Goal: Find specific page/section: Find specific page/section

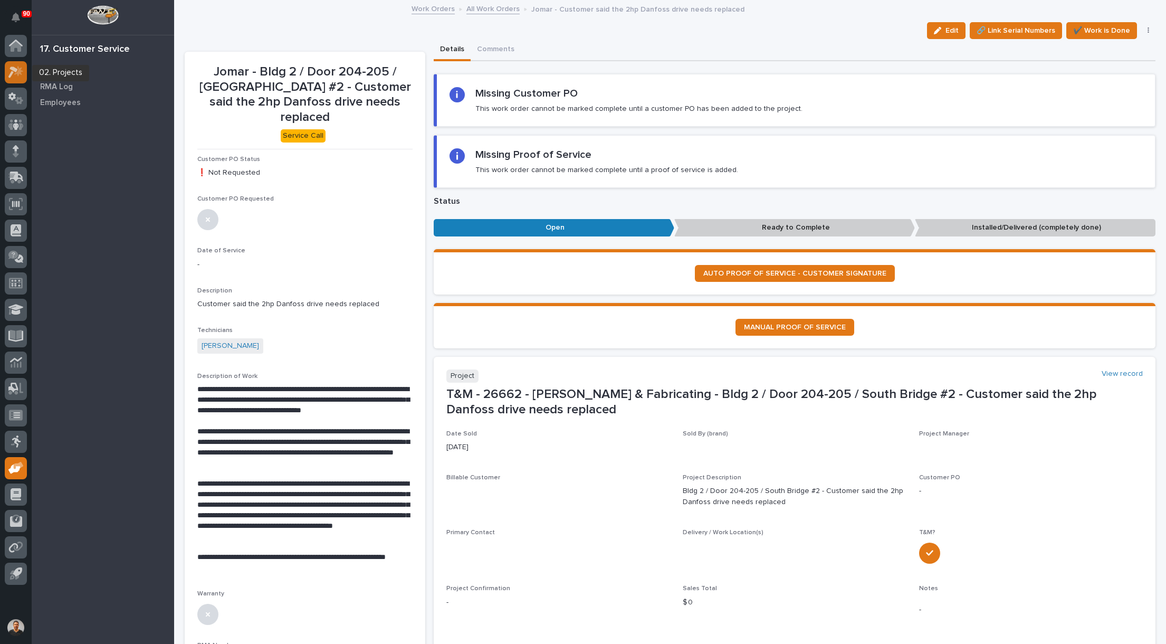
click at [18, 69] on icon at bounding box center [15, 72] width 15 height 12
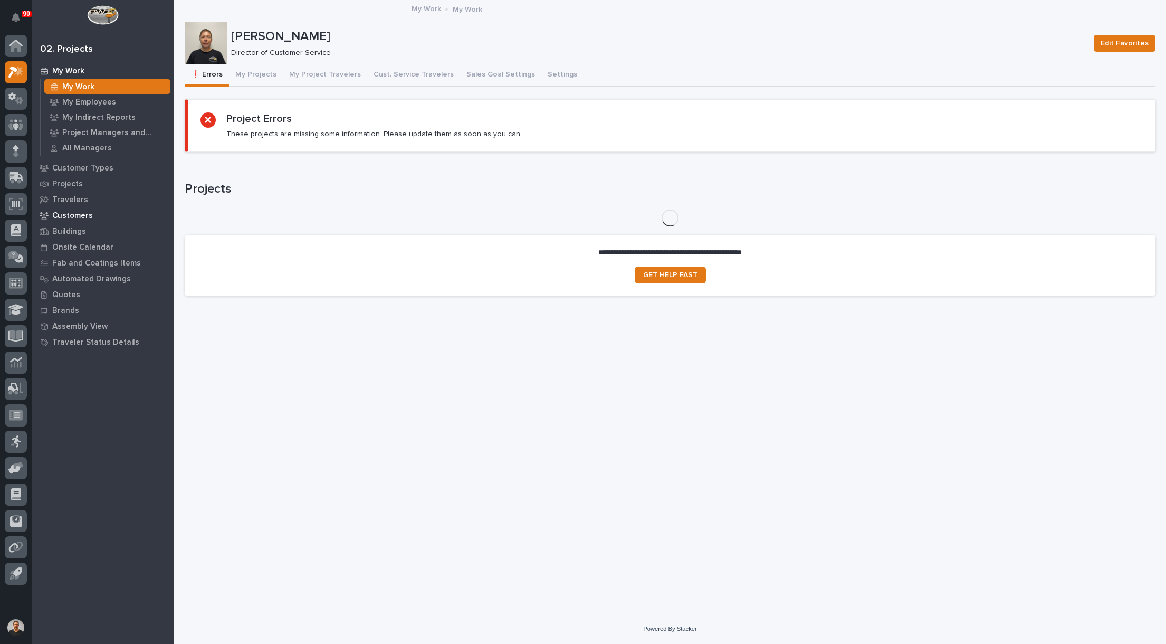
click at [76, 212] on p "Customers" at bounding box center [72, 215] width 41 height 9
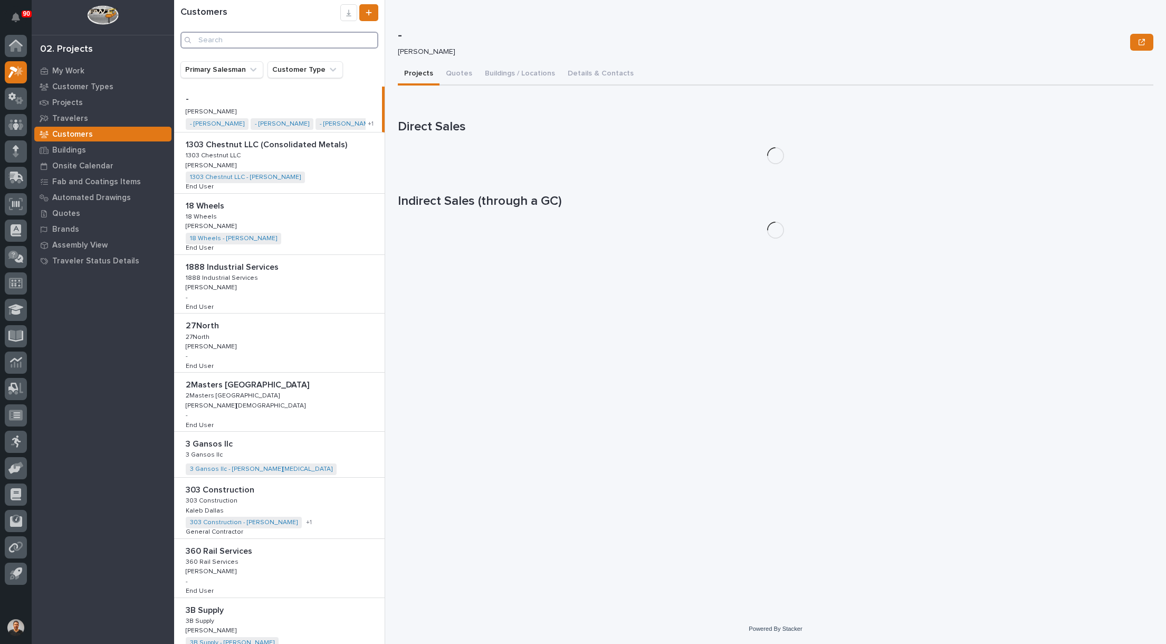
click at [247, 39] on input "Search" at bounding box center [279, 40] width 198 height 17
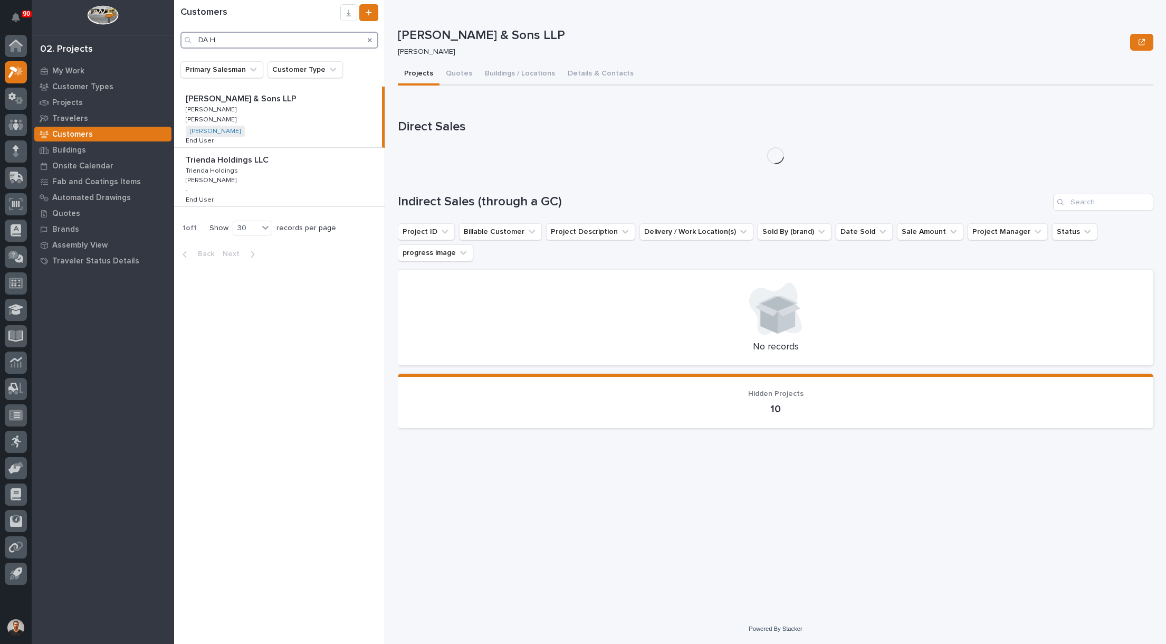
type input "DA H"
click at [213, 110] on p "[PERSON_NAME]" at bounding box center [212, 108] width 53 height 9
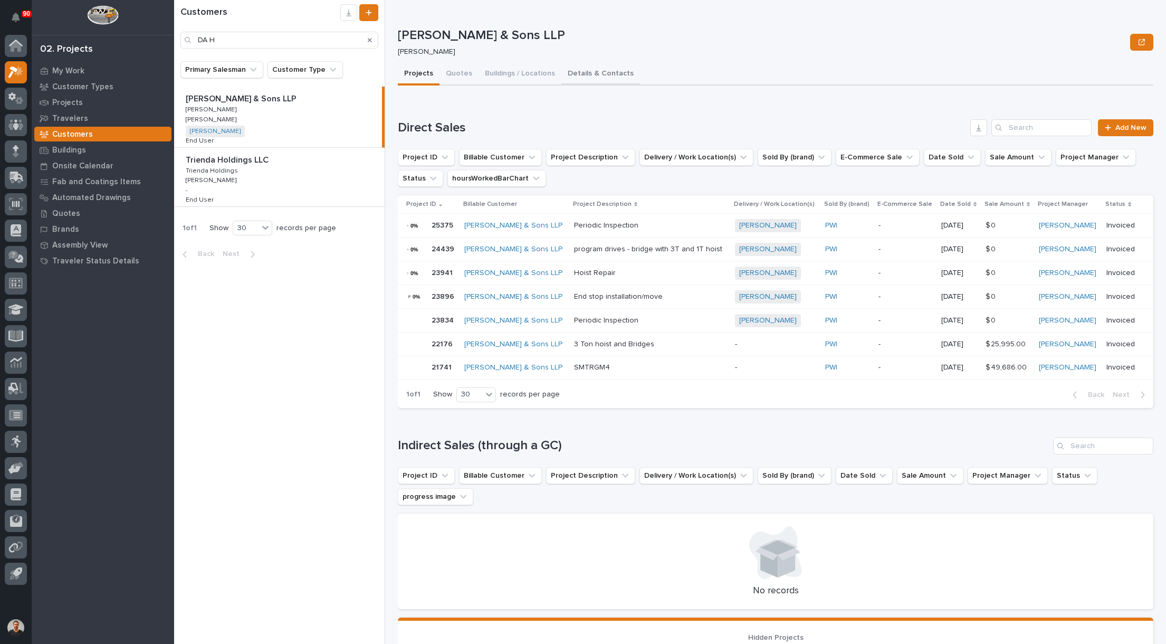
click at [595, 74] on button "Details & Contacts" at bounding box center [600, 74] width 79 height 22
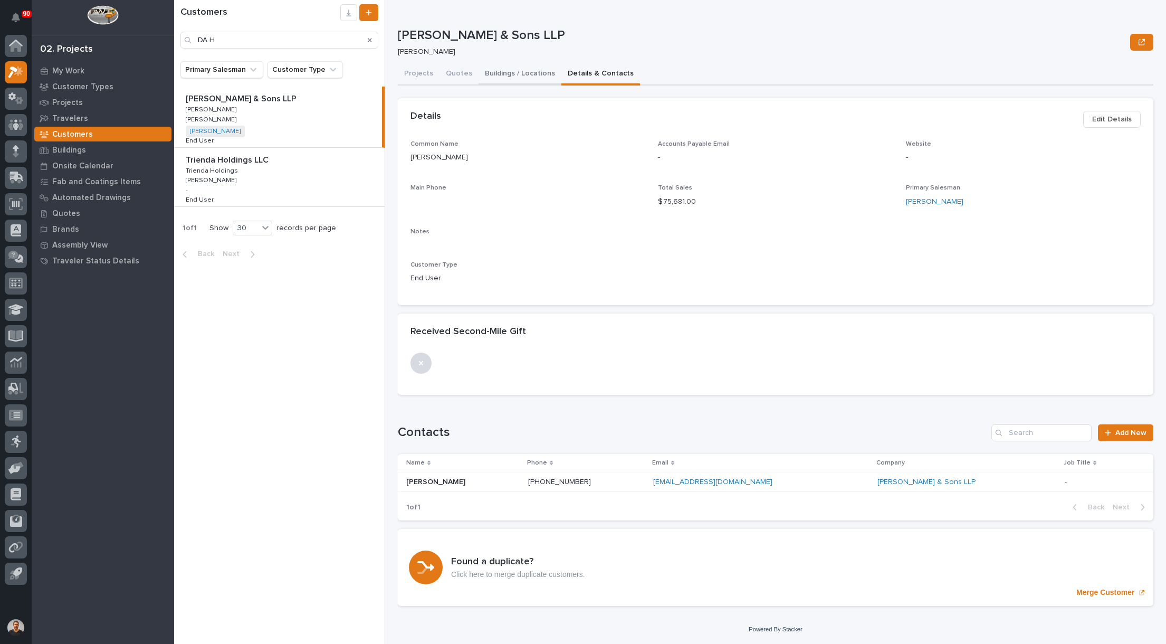
click at [507, 73] on button "Buildings / Locations" at bounding box center [519, 74] width 83 height 22
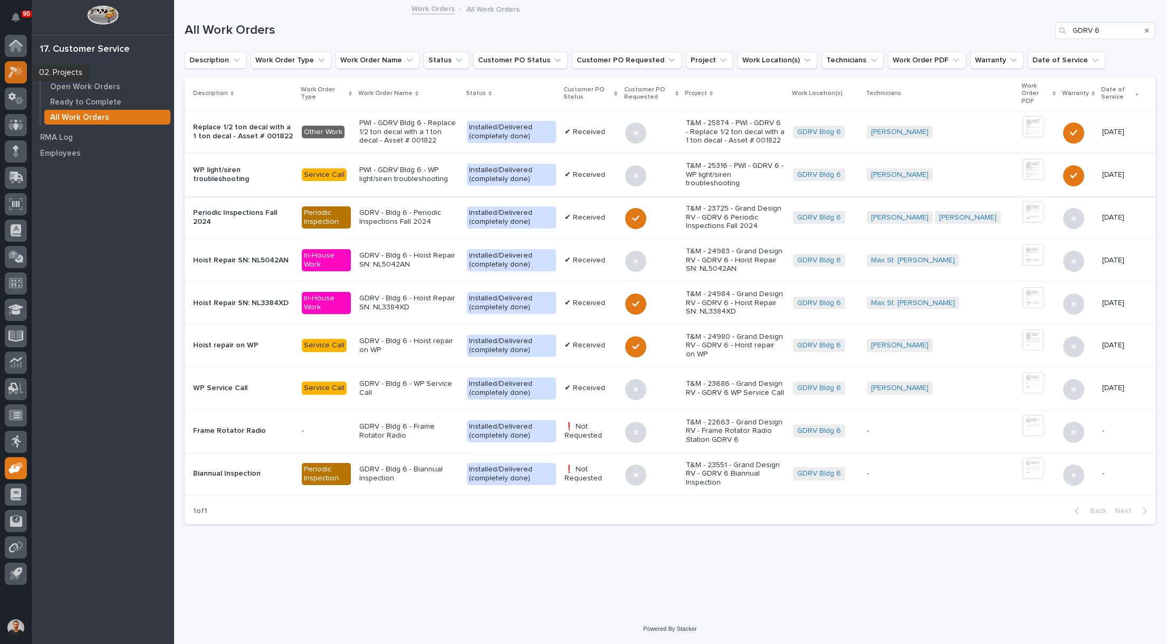
click at [14, 76] on icon at bounding box center [15, 72] width 15 height 12
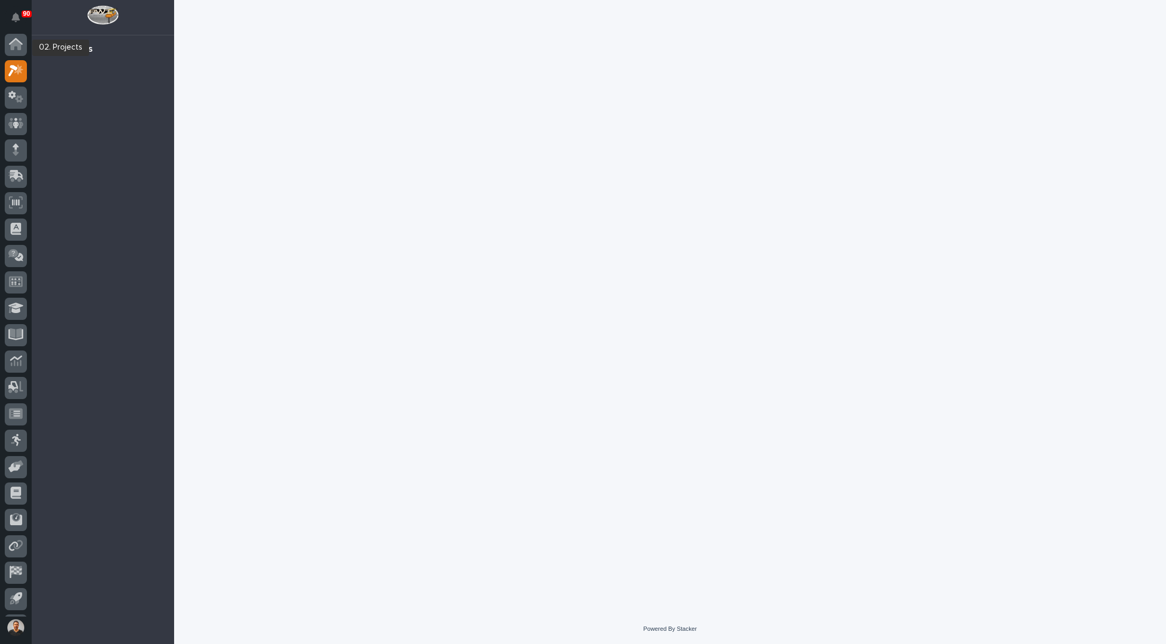
scroll to position [24, 0]
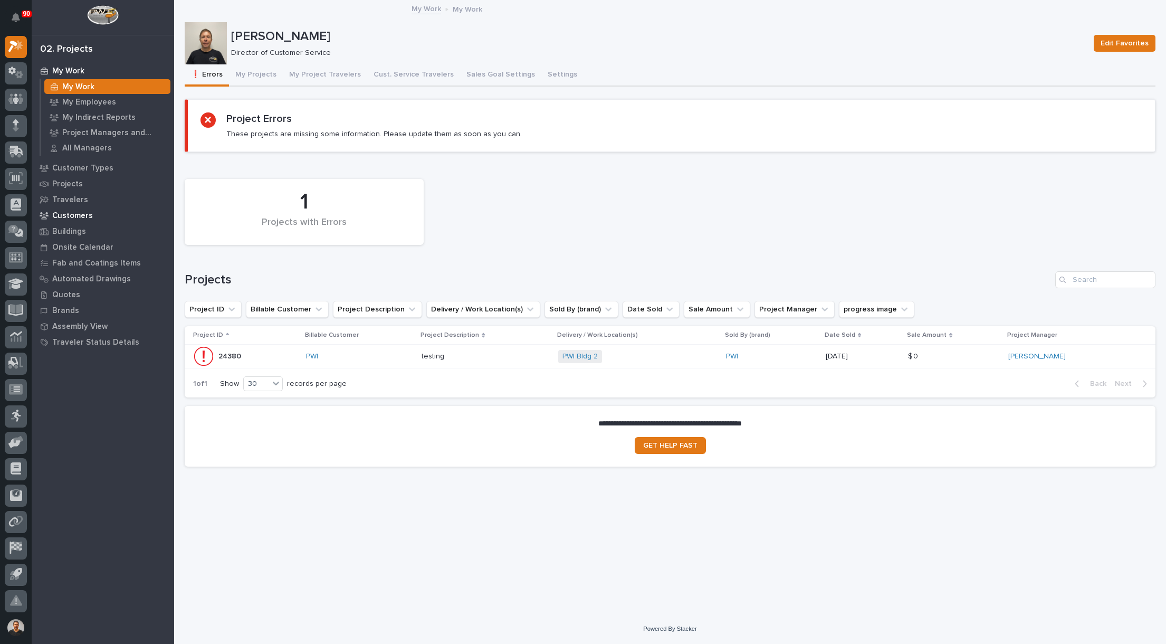
click at [72, 216] on p "Customers" at bounding box center [72, 215] width 41 height 9
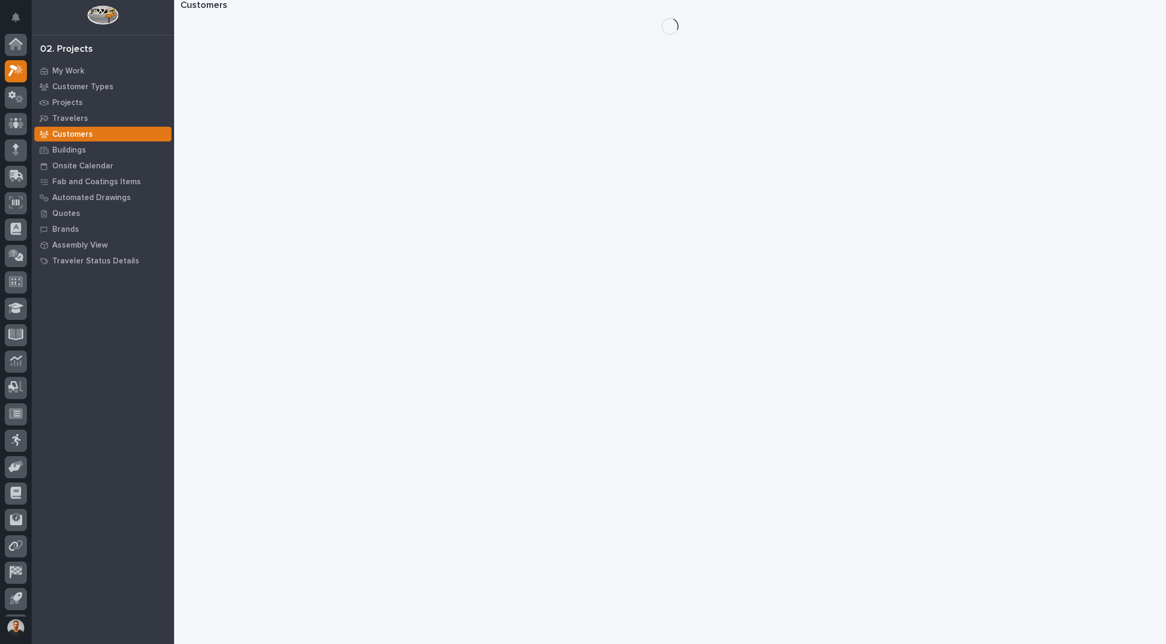
scroll to position [24, 0]
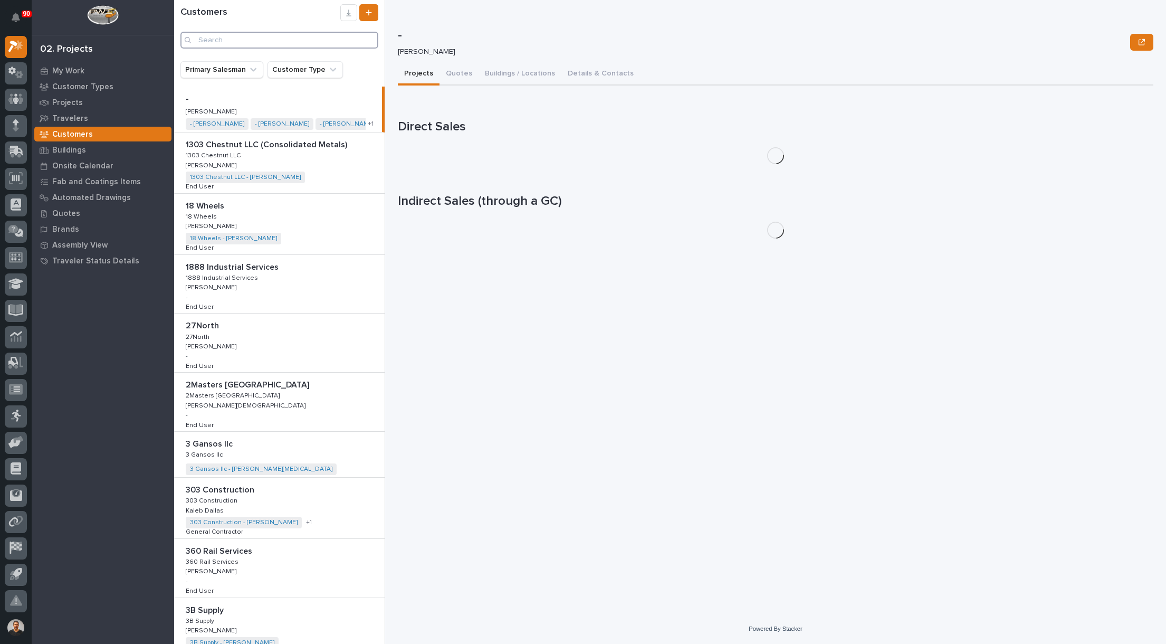
click at [224, 38] on input "Search" at bounding box center [279, 40] width 198 height 17
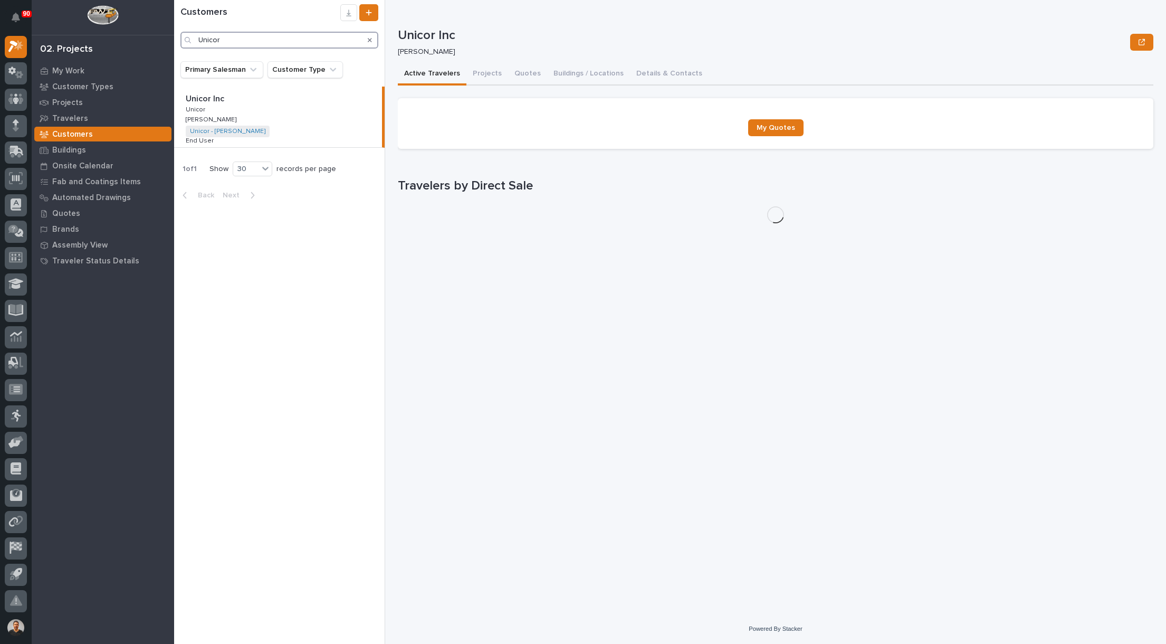
type input "Unicor"
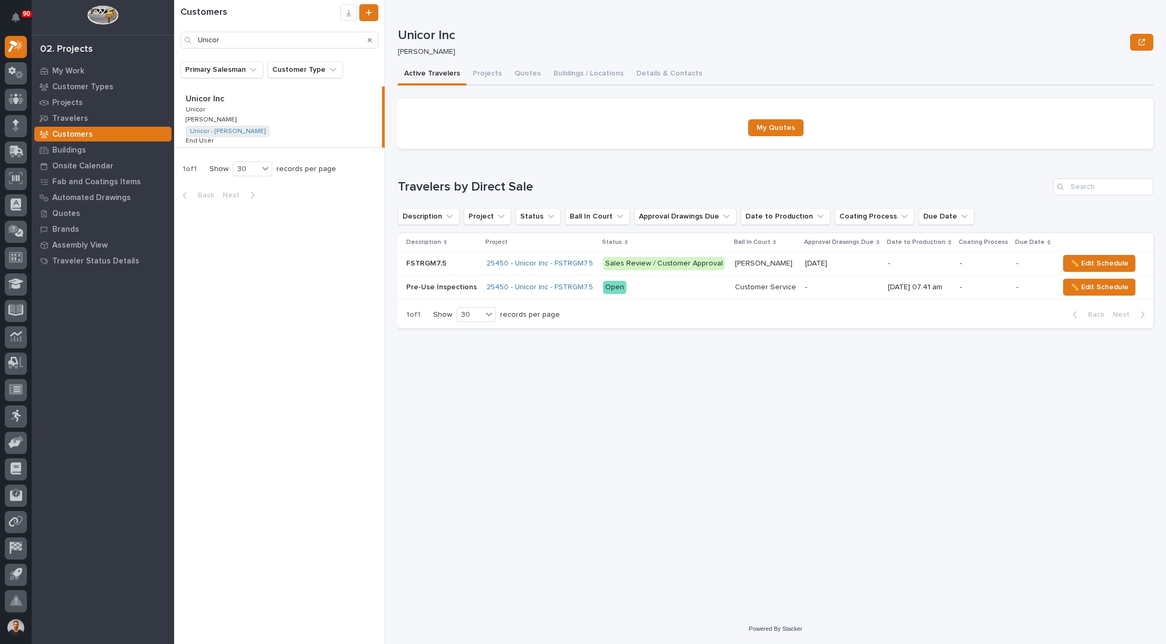
click at [197, 101] on p "Unicor Inc" at bounding box center [206, 98] width 41 height 12
click at [594, 72] on button "Buildings / Locations" at bounding box center [588, 74] width 83 height 22
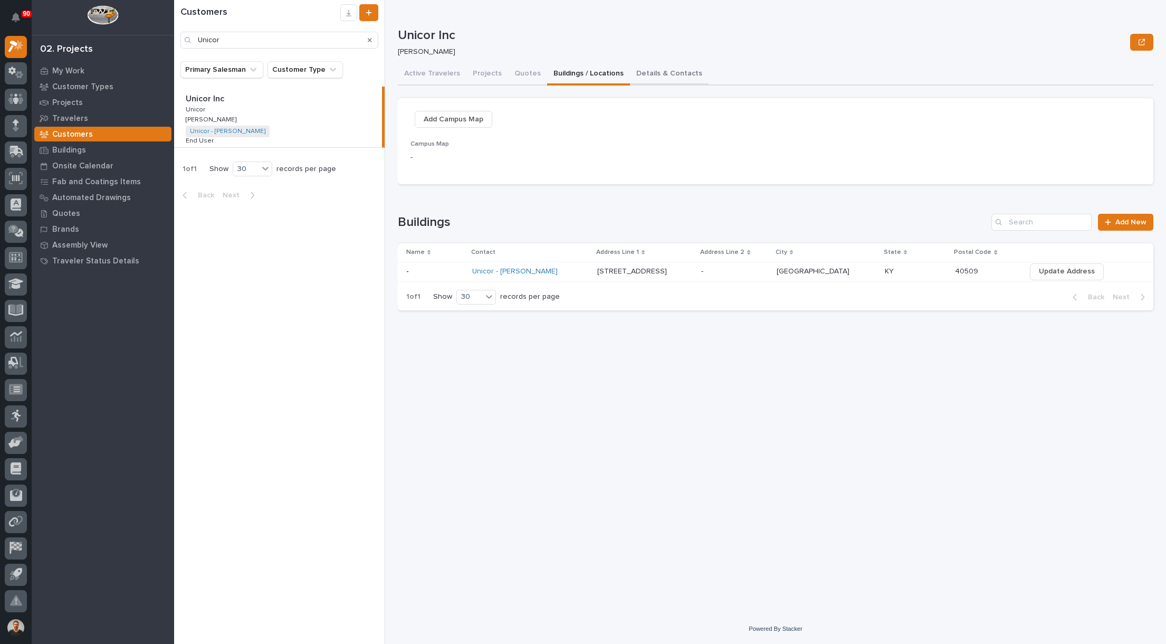
click at [655, 72] on button "Details & Contacts" at bounding box center [669, 74] width 79 height 22
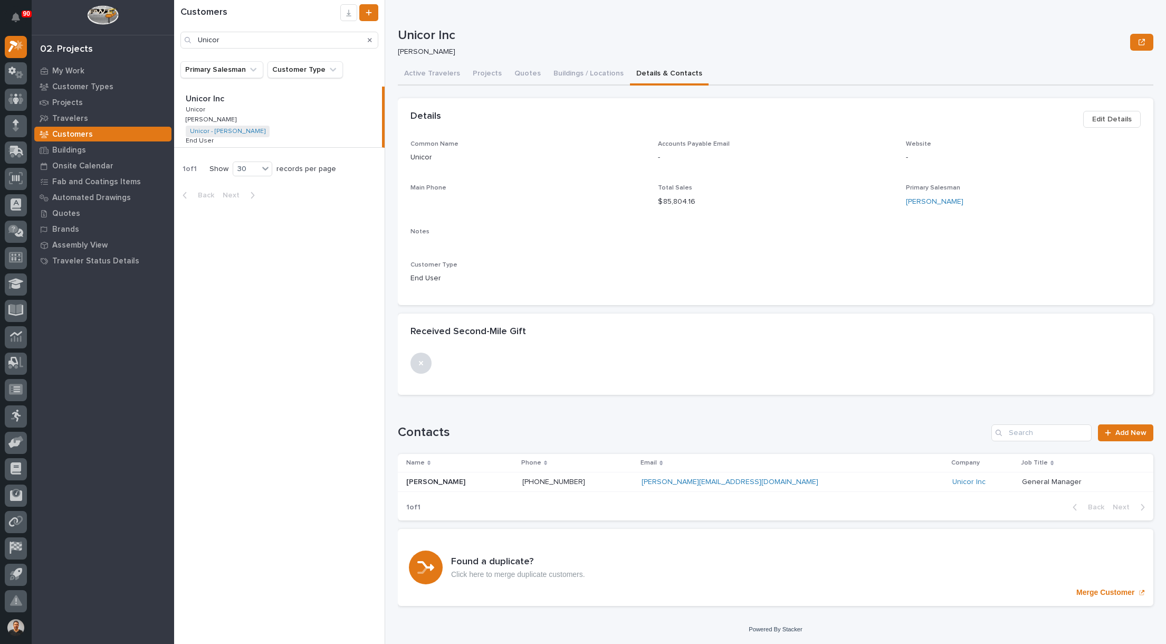
scroll to position [1, 0]
click at [488, 74] on button "Projects" at bounding box center [487, 74] width 42 height 22
